Goal: Task Accomplishment & Management: Manage account settings

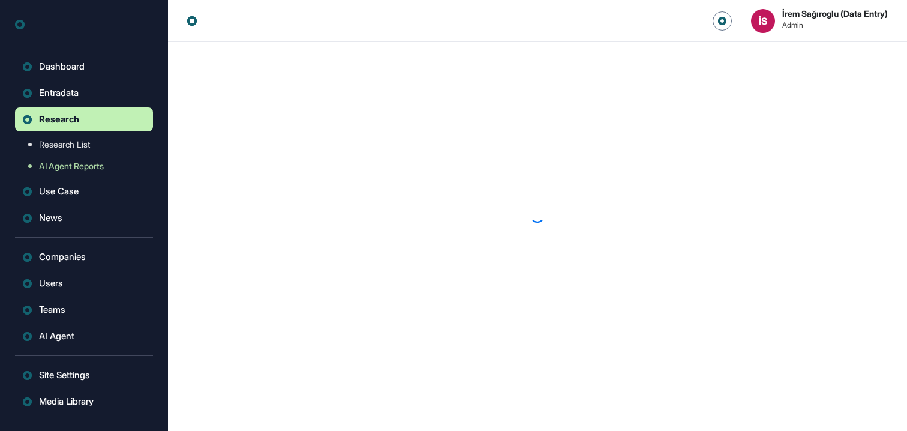
scroll to position [1, 1]
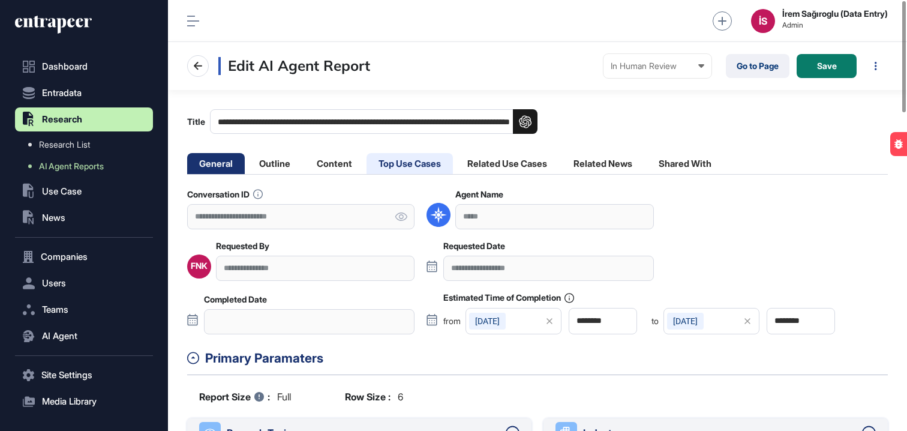
click at [406, 167] on li "Top Use Cases" at bounding box center [410, 163] width 86 height 21
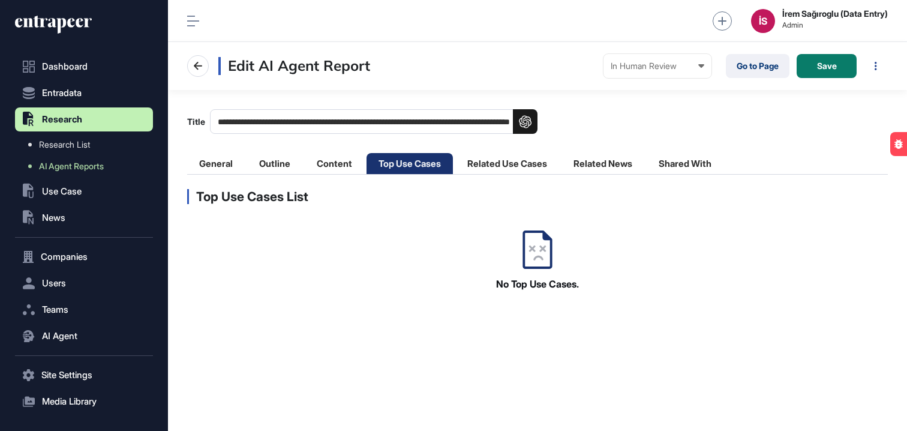
click at [397, 157] on li "Top Use Cases" at bounding box center [410, 163] width 86 height 21
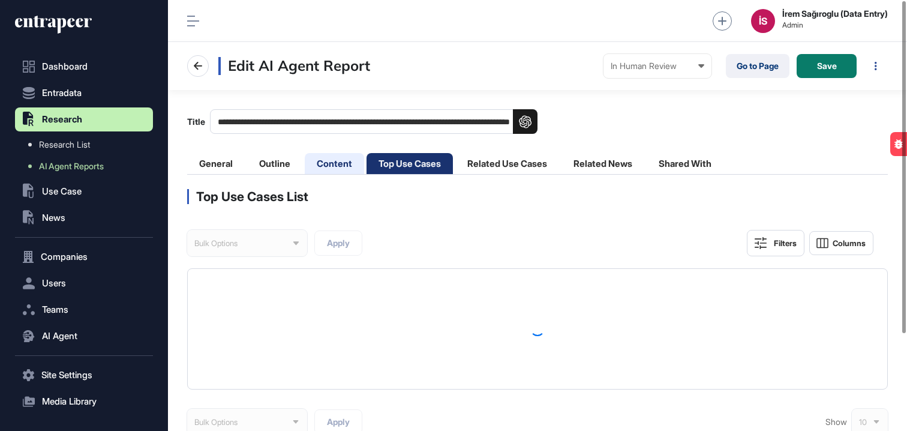
click at [329, 160] on li "Content" at bounding box center [334, 163] width 59 height 21
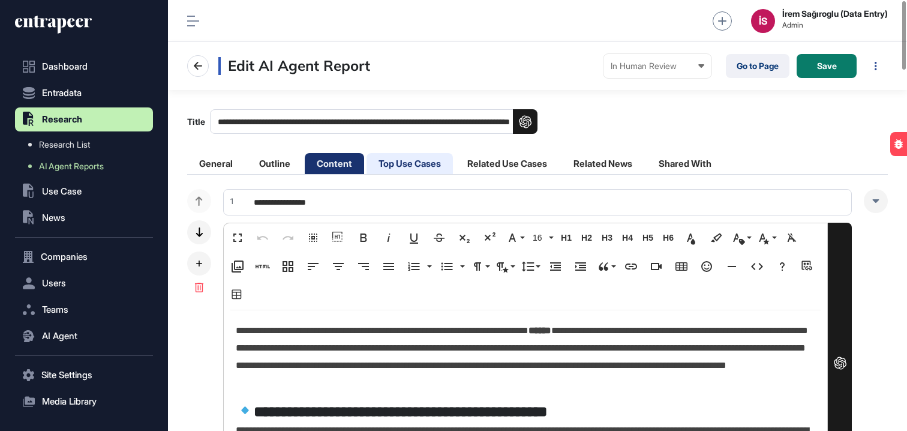
click at [416, 159] on li "Top Use Cases" at bounding box center [410, 163] width 86 height 21
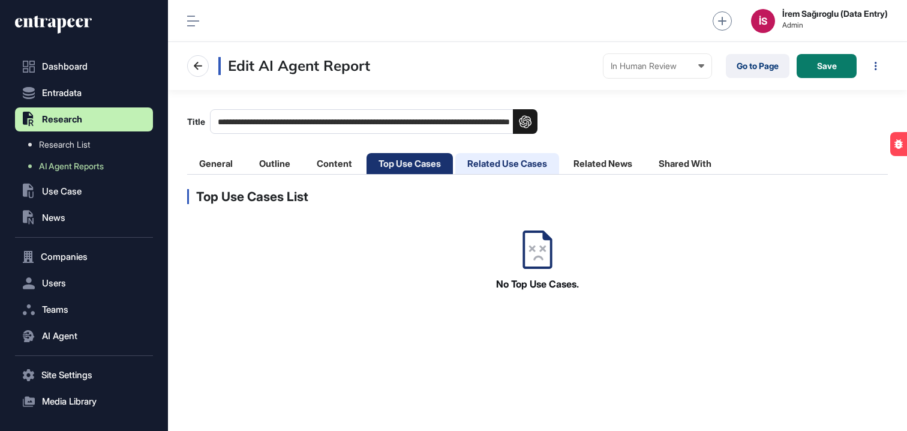
click at [503, 163] on li "Related Use Cases" at bounding box center [507, 163] width 104 height 21
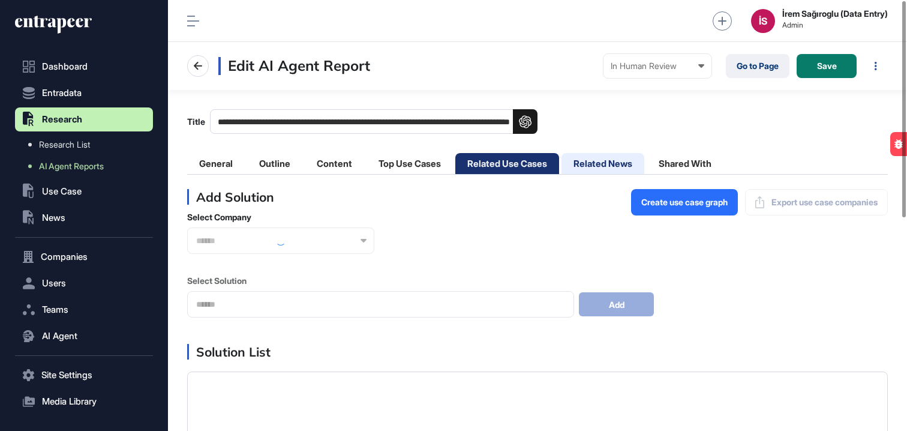
click at [608, 160] on li "Related News" at bounding box center [603, 163] width 83 height 21
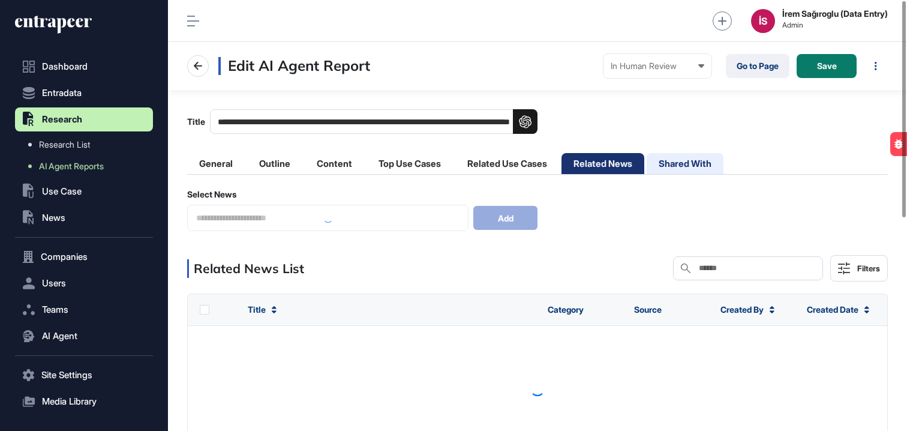
click at [691, 160] on li "Shared With" at bounding box center [685, 163] width 77 height 21
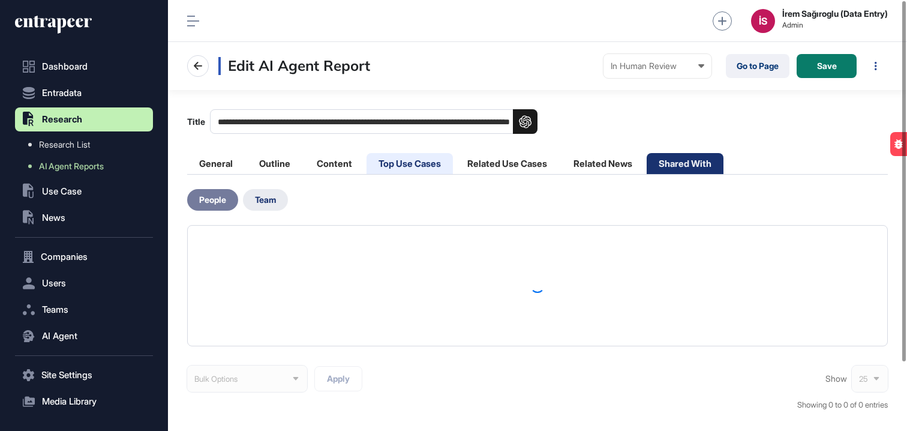
click at [420, 170] on li "Top Use Cases" at bounding box center [410, 163] width 86 height 21
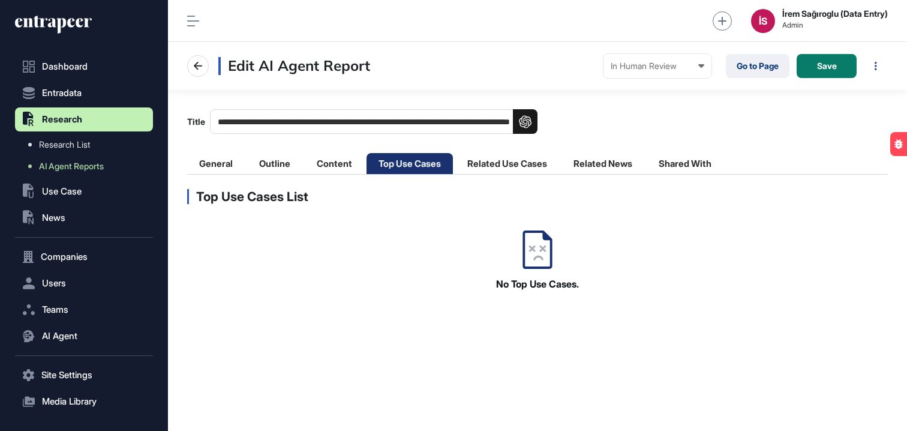
click at [605, 107] on main "**********" at bounding box center [537, 189] width 739 height 199
click at [417, 170] on li "Top Use Cases" at bounding box center [410, 163] width 86 height 21
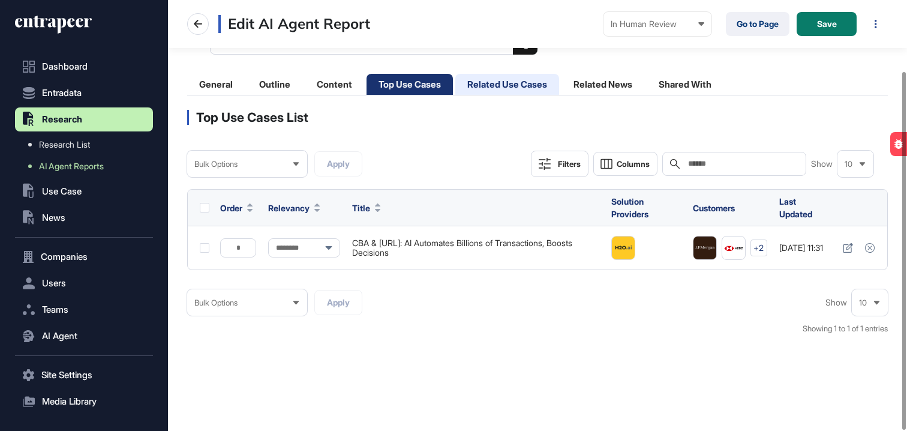
scroll to position [85, 0]
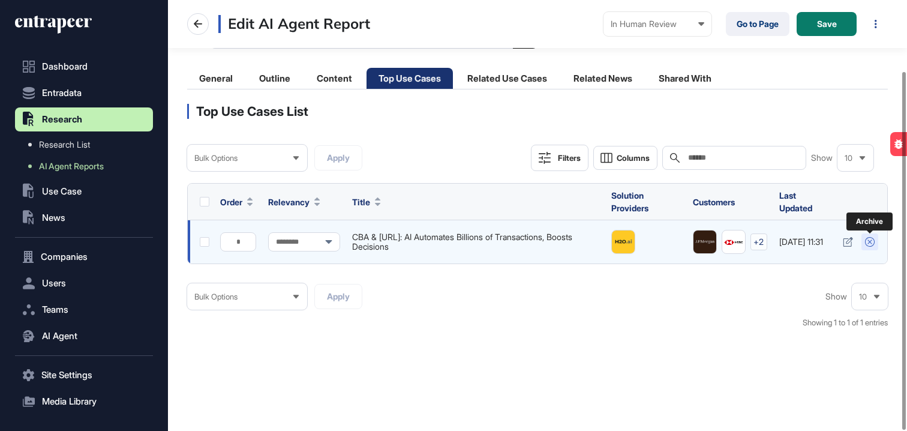
click at [870, 243] on icon at bounding box center [870, 242] width 10 height 10
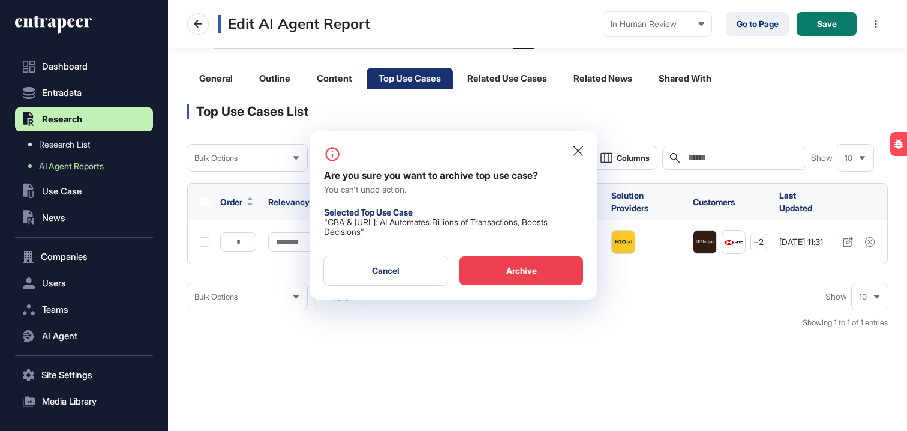
click at [536, 268] on div "Archive" at bounding box center [522, 270] width 124 height 29
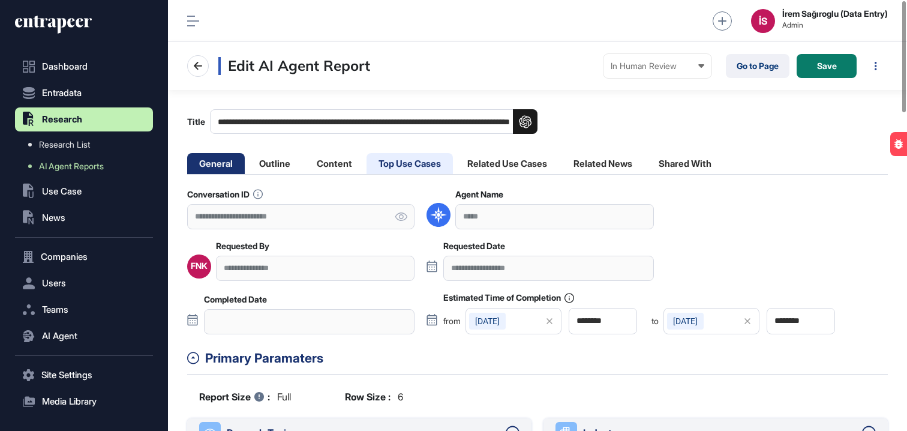
click at [432, 159] on li "Top Use Cases" at bounding box center [410, 163] width 86 height 21
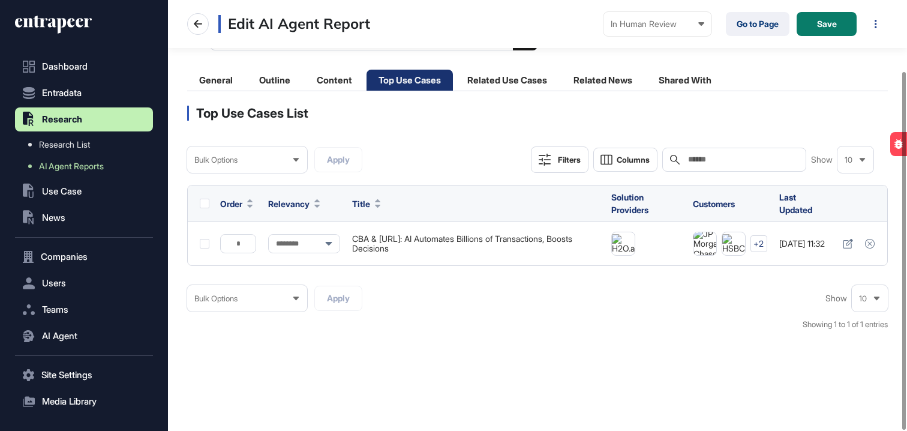
scroll to position [85, 0]
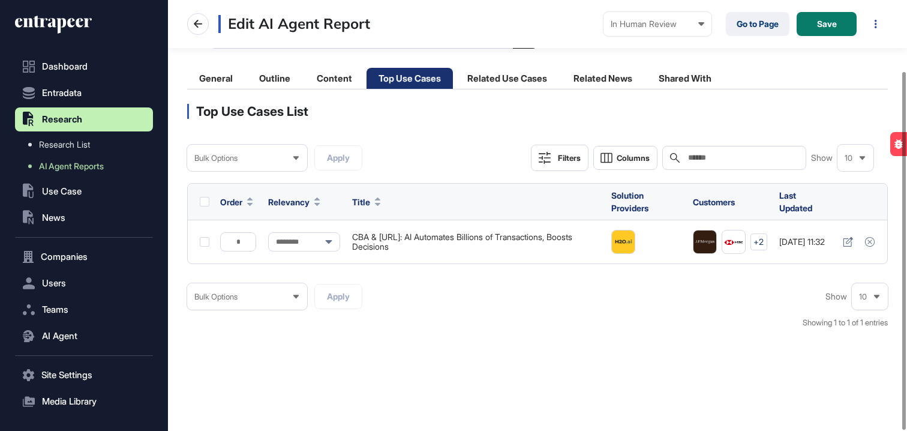
click at [244, 293] on div "Bulk Options" at bounding box center [247, 296] width 120 height 23
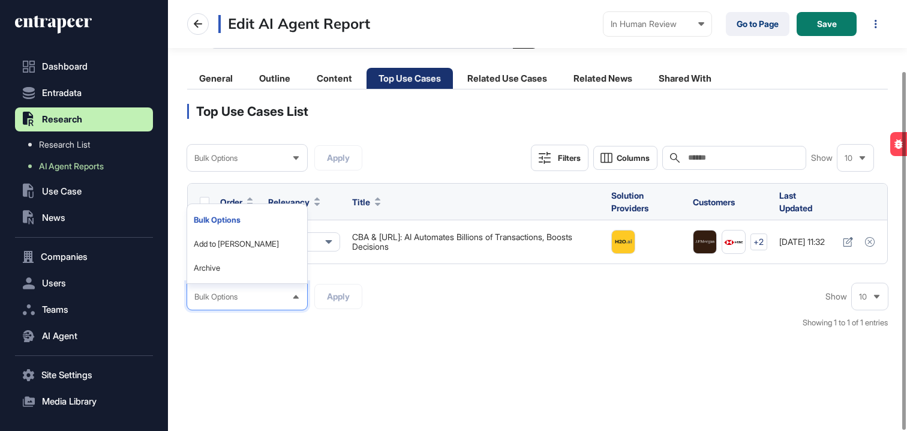
click at [439, 325] on div "Bulk Options Bulk Options Add to Reese Archive Apply Show 10 Showing 1 to 1 of …" at bounding box center [537, 312] width 701 height 58
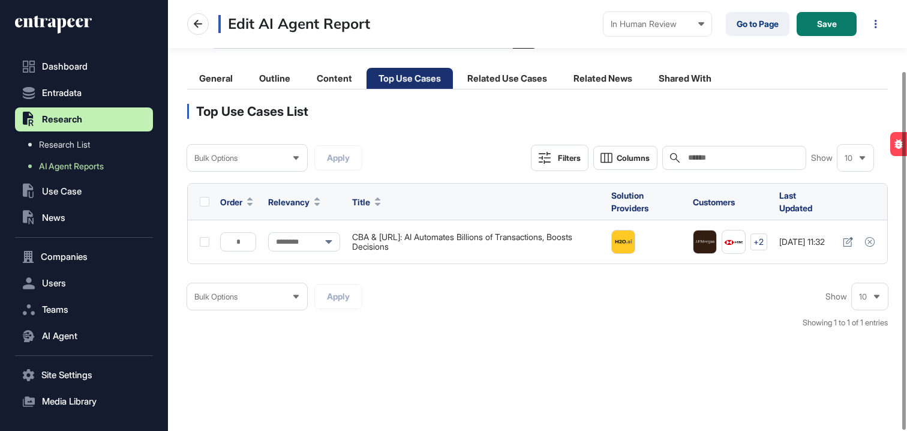
click at [488, 119] on div "Top Use Cases List Bulk Options Apply Filters Columns Search Show 10 Order Rele…" at bounding box center [537, 222] width 701 height 237
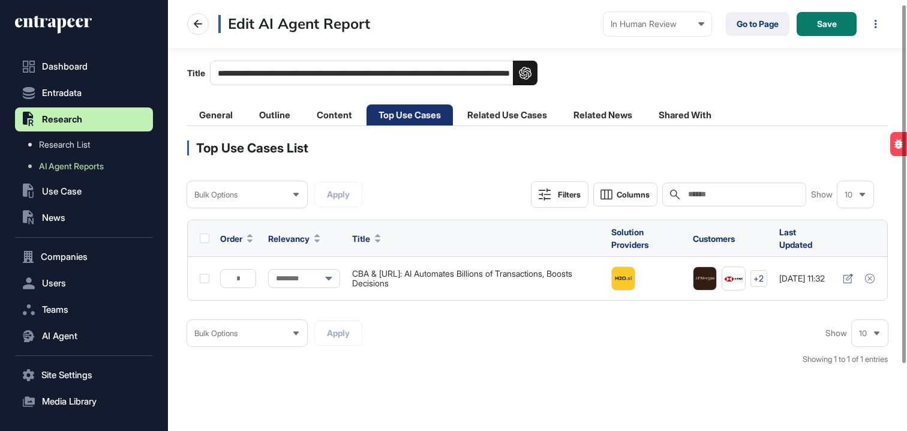
scroll to position [0, 0]
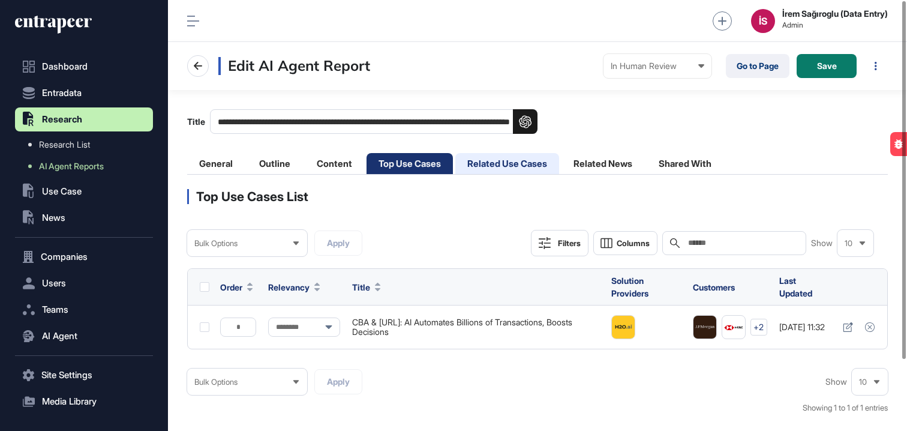
click at [506, 167] on li "Related Use Cases" at bounding box center [507, 163] width 104 height 21
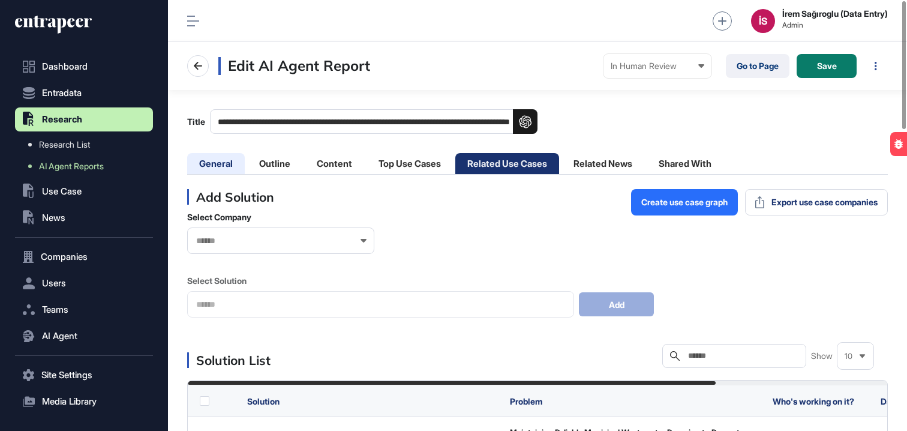
click at [229, 170] on li "General" at bounding box center [216, 163] width 58 height 21
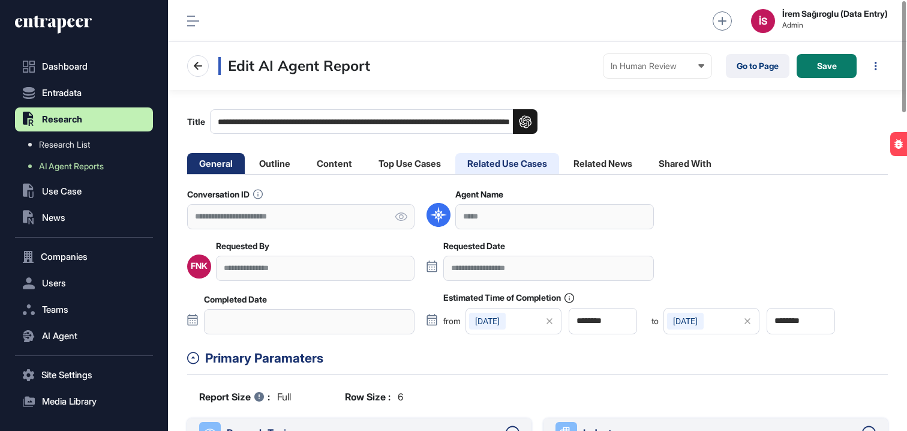
click at [527, 171] on li "Related Use Cases" at bounding box center [507, 163] width 104 height 21
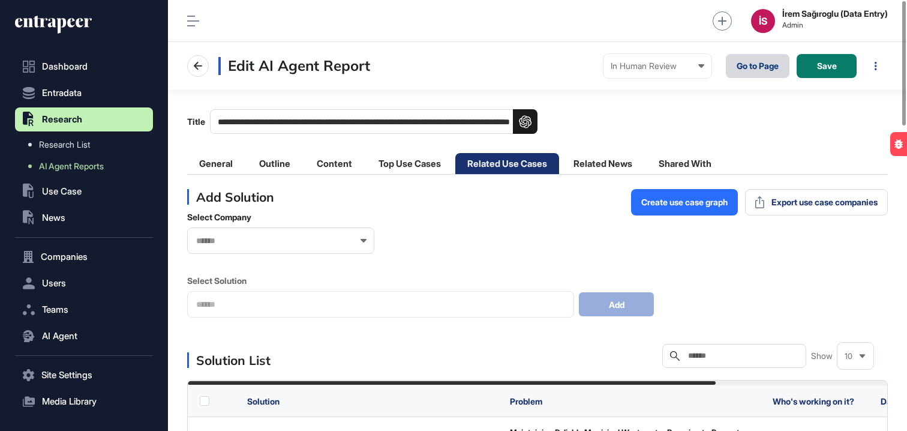
click at [759, 67] on link "Go to Page" at bounding box center [758, 66] width 64 height 24
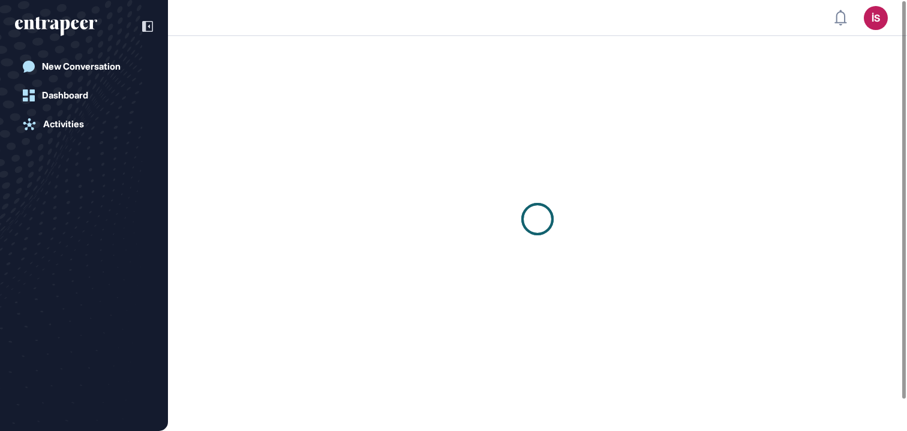
scroll to position [1, 1]
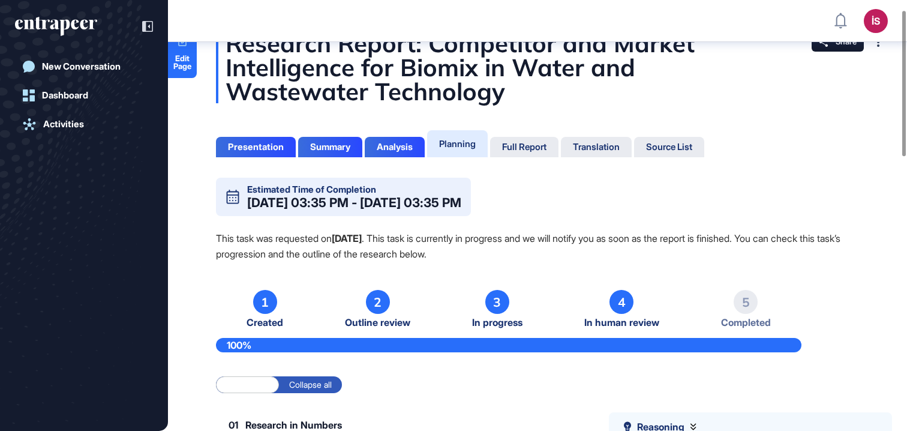
scroll to position [29, 0]
click at [458, 146] on div "Planning" at bounding box center [457, 143] width 37 height 11
click at [523, 146] on div "Full Report" at bounding box center [524, 147] width 44 height 11
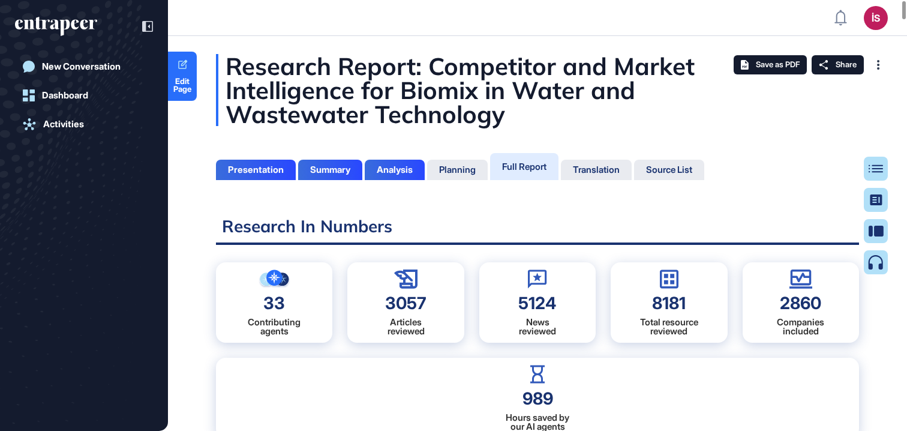
scroll to position [371, 3]
click at [874, 172] on icon at bounding box center [881, 169] width 14 height 8
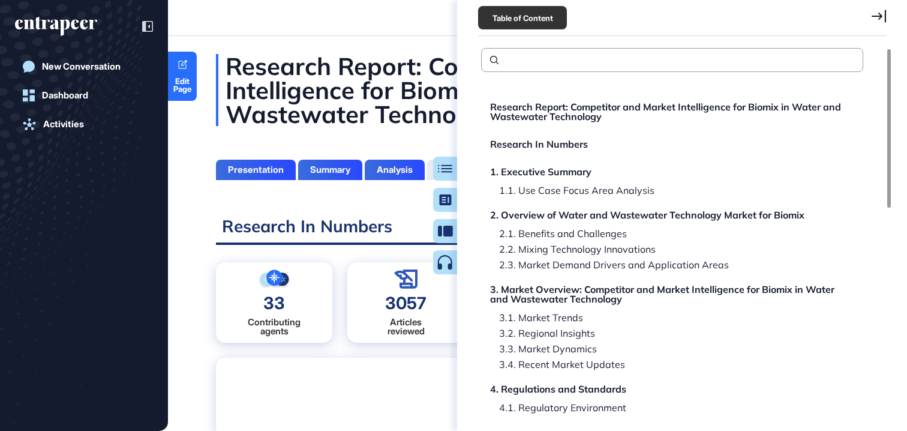
scroll to position [491, 0]
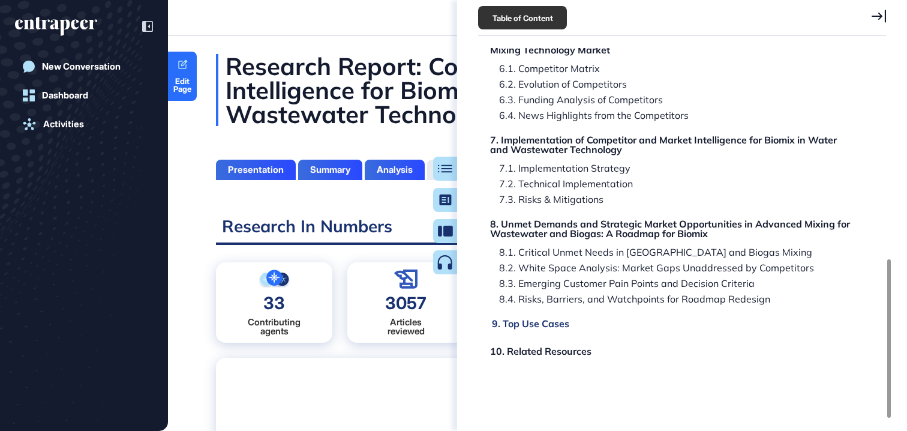
click at [547, 328] on div "9. Top Use Cases" at bounding box center [530, 324] width 77 height 10
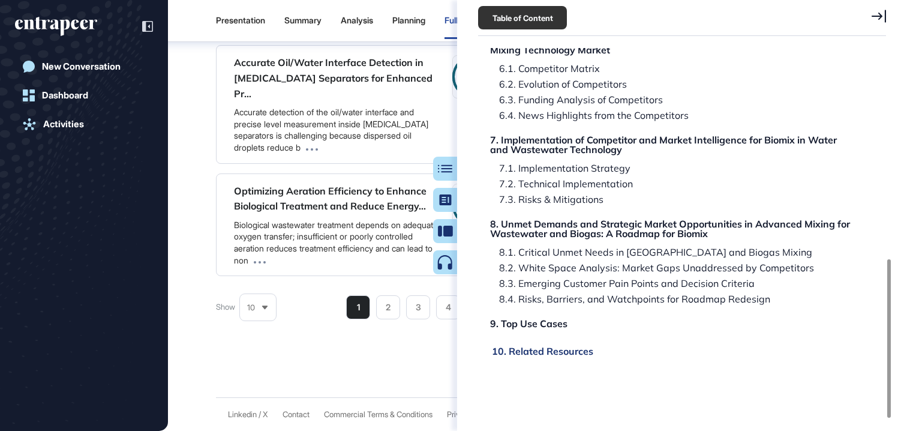
click at [550, 352] on div "10. Related Resources" at bounding box center [542, 351] width 101 height 10
click at [875, 20] on icon at bounding box center [879, 16] width 14 height 13
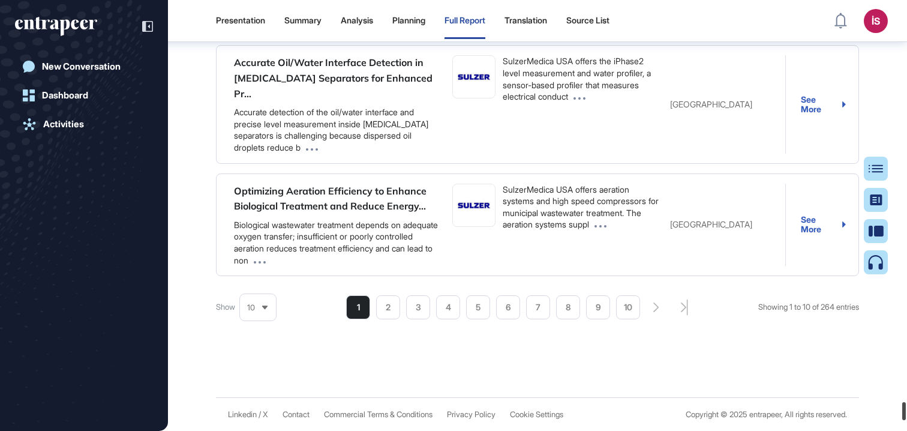
scroll to position [103728, 0]
drag, startPoint x: 903, startPoint y: 13, endPoint x: 902, endPoint y: 436, distance: 422.4
click at [902, 430] on html "Presentation Summary Analysis Planning Full Report Translation Source List İS A…" at bounding box center [453, 215] width 907 height 431
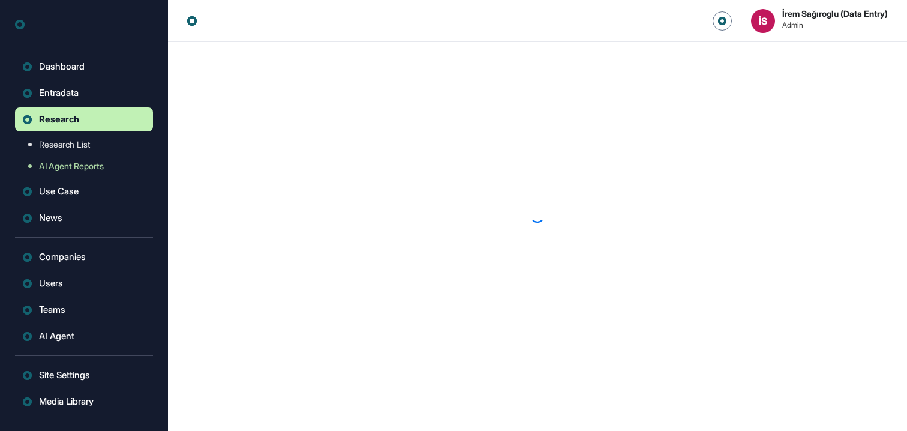
scroll to position [1, 1]
